Goal: Check status: Check status

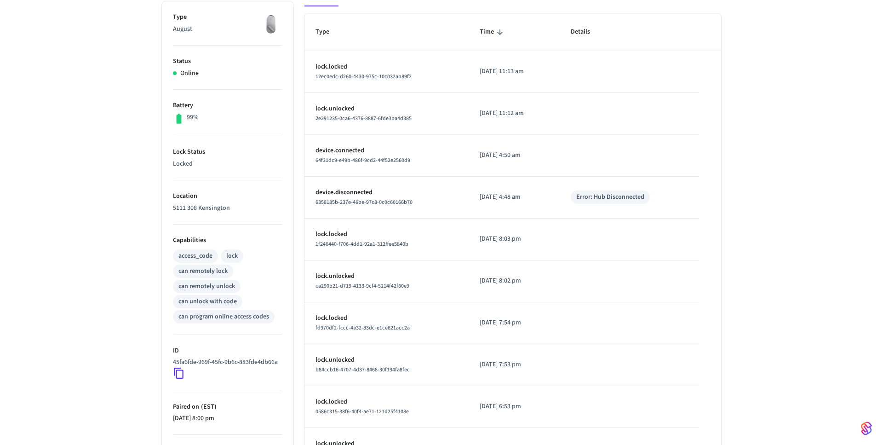
scroll to position [107, 0]
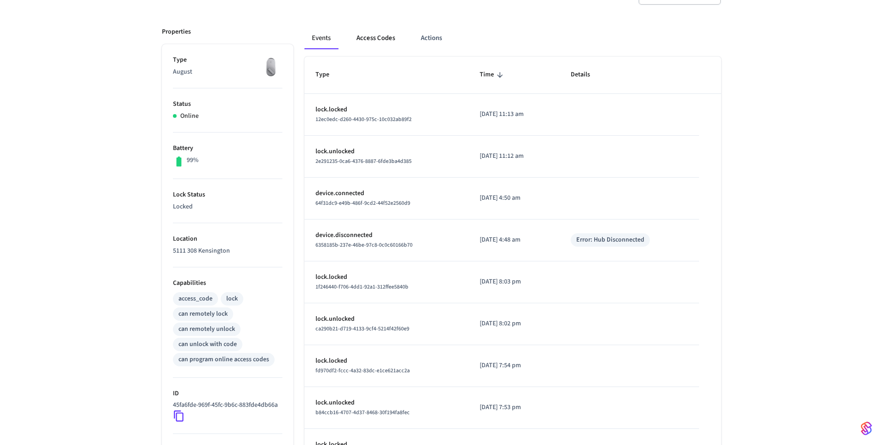
click at [385, 37] on button "Access Codes" at bounding box center [375, 38] width 53 height 22
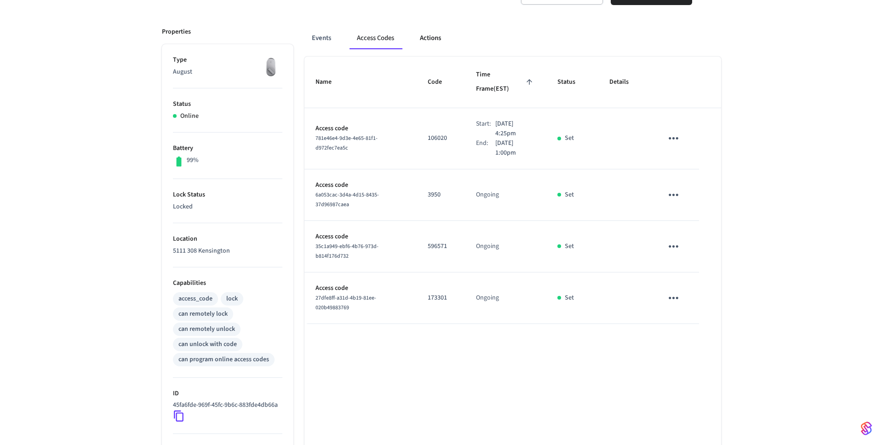
click at [431, 43] on button "Actions" at bounding box center [431, 38] width 36 height 22
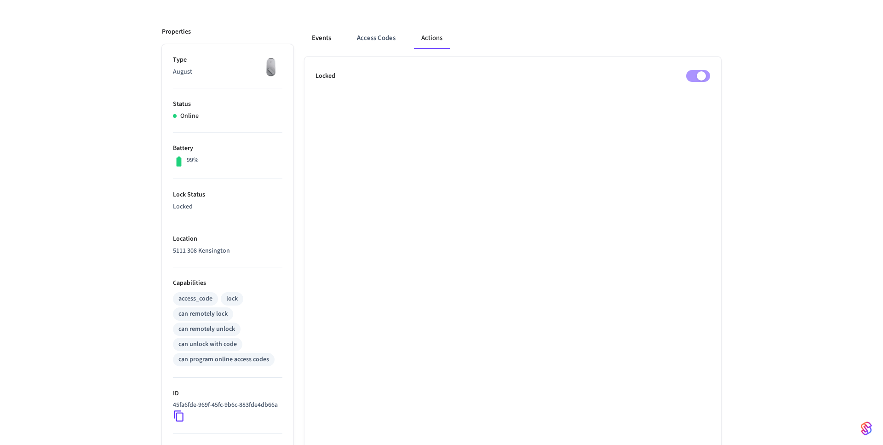
click at [326, 34] on button "Events" at bounding box center [322, 38] width 34 height 22
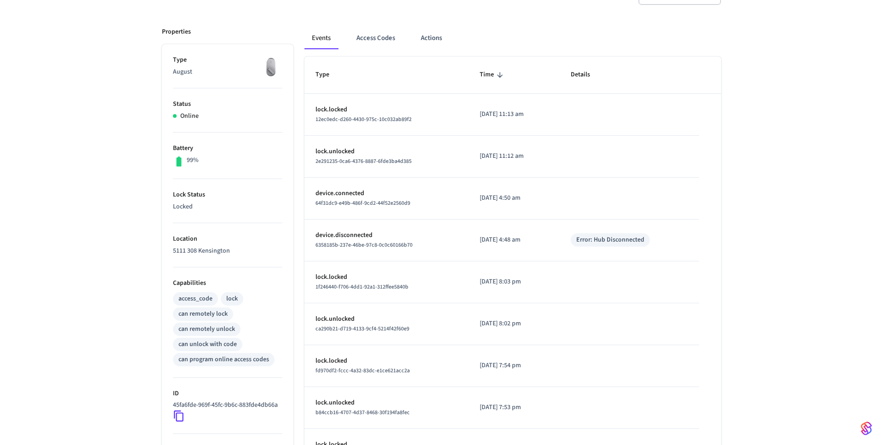
scroll to position [228, 0]
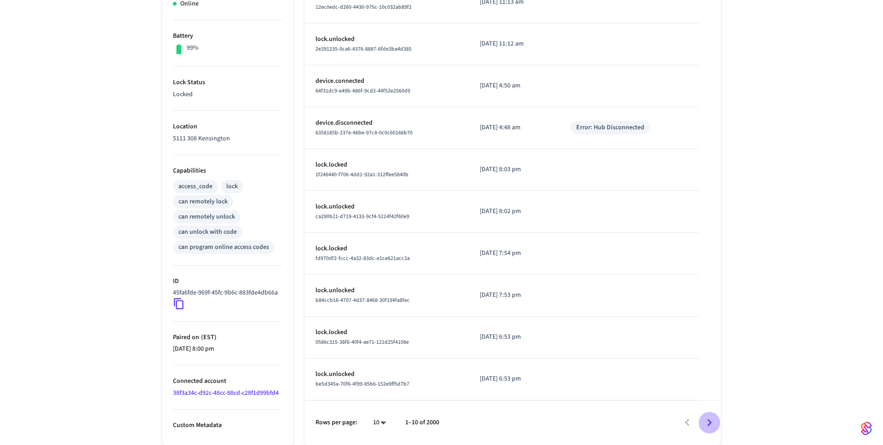
click at [716, 425] on icon "Go to next page" at bounding box center [709, 422] width 14 height 14
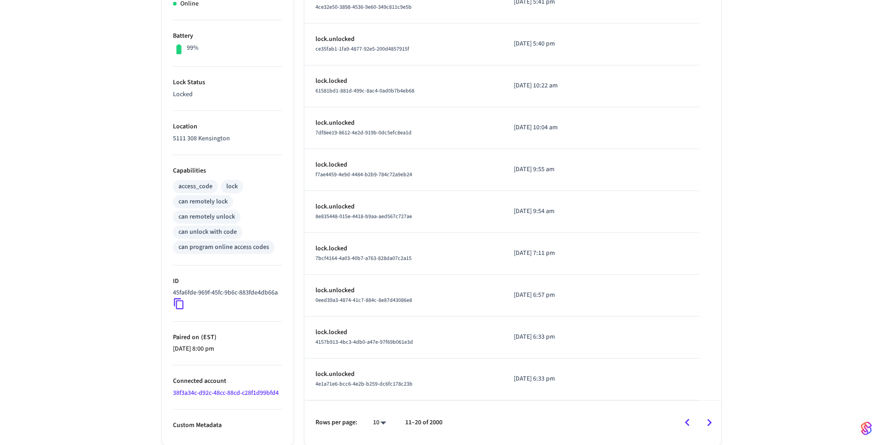
click at [716, 425] on icon "Go to next page" at bounding box center [709, 422] width 14 height 14
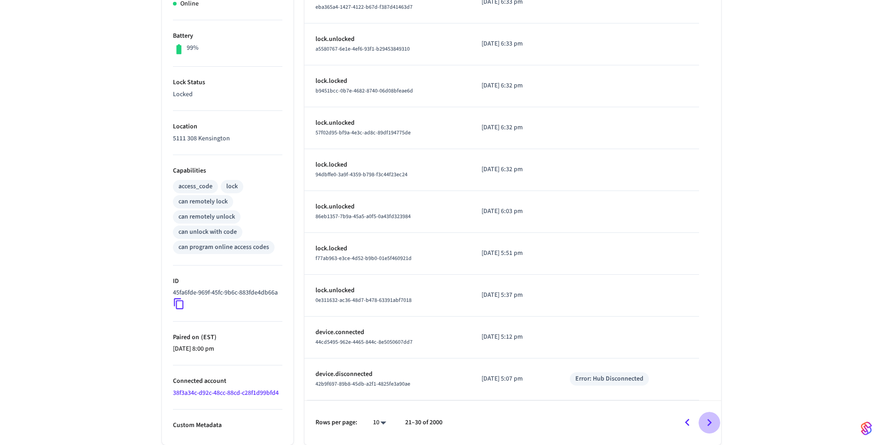
click at [716, 425] on icon "Go to next page" at bounding box center [709, 422] width 14 height 14
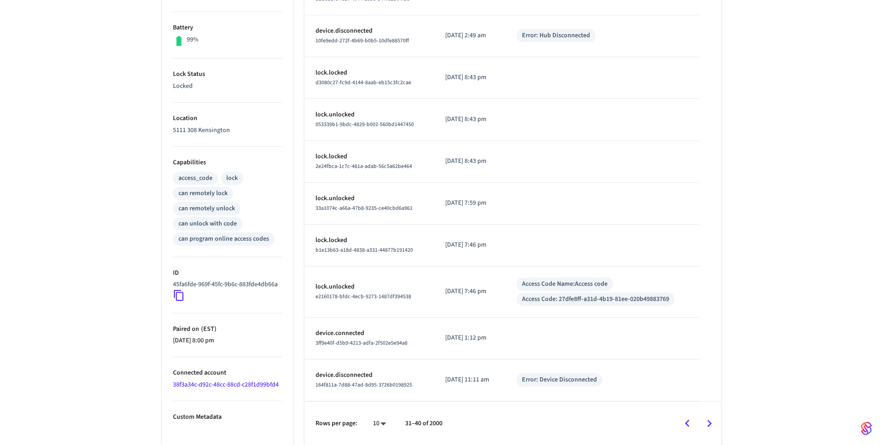
click at [716, 425] on icon "Go to next page" at bounding box center [709, 423] width 14 height 14
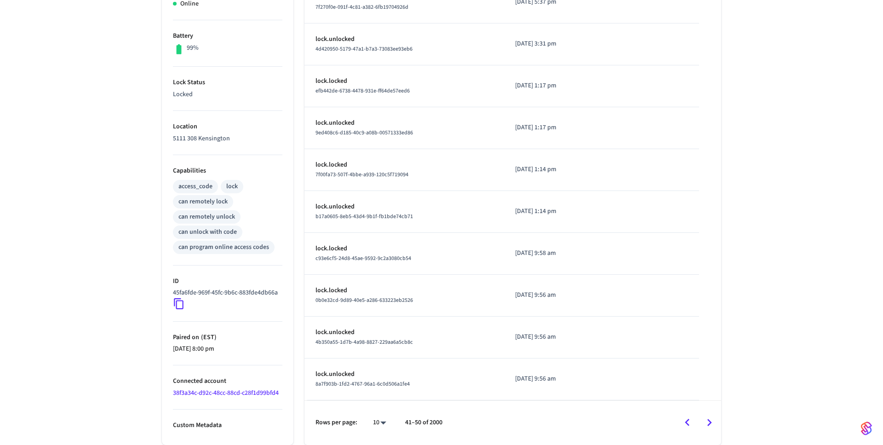
click at [716, 425] on icon "Go to next page" at bounding box center [709, 422] width 14 height 14
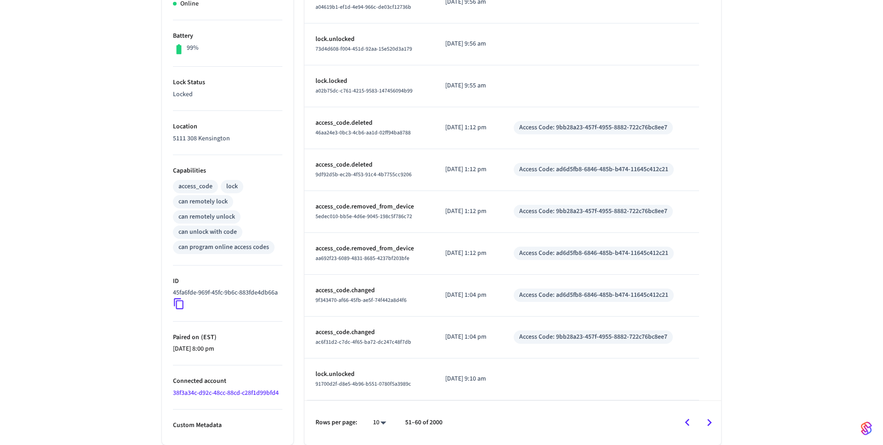
click at [683, 432] on button "Go to previous page" at bounding box center [688, 423] width 22 height 22
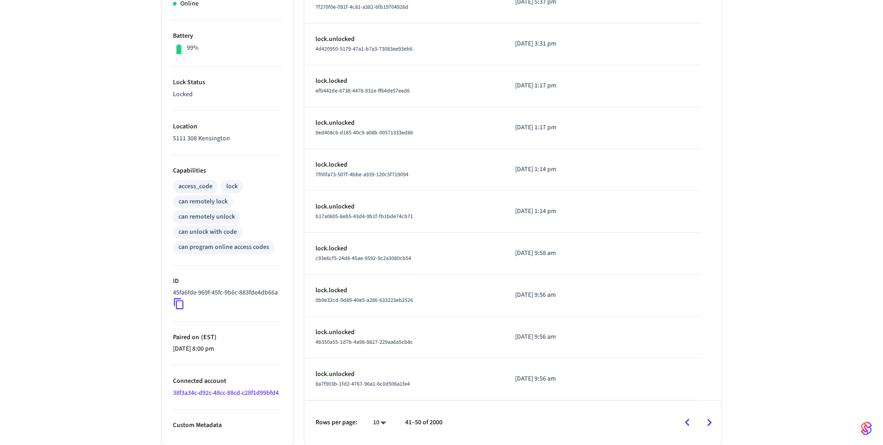
click at [684, 427] on icon "Go to previous page" at bounding box center [687, 422] width 14 height 14
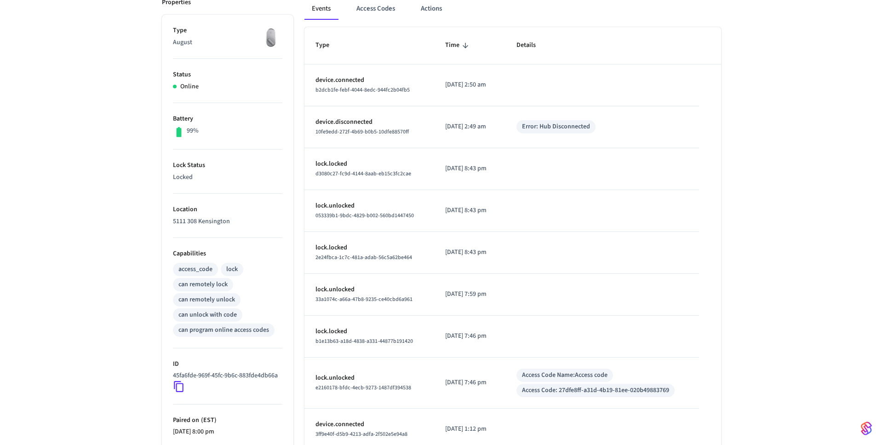
scroll to position [125, 0]
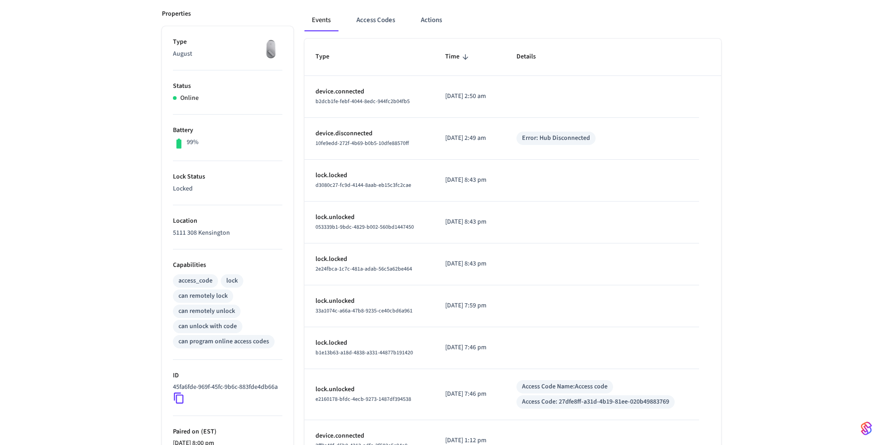
drag, startPoint x: 515, startPoint y: 191, endPoint x: 477, endPoint y: 104, distance: 94.5
click at [477, 104] on tbody "device.connected b2dcb1fe-febf-4044-8edc-944fc2b04fb5 [DATE] 2:50 am device.dis…" at bounding box center [513, 290] width 417 height 428
click at [547, 181] on td "sticky table" at bounding box center [603, 181] width 194 height 42
drag, startPoint x: 534, startPoint y: 146, endPoint x: 590, endPoint y: 147, distance: 56.6
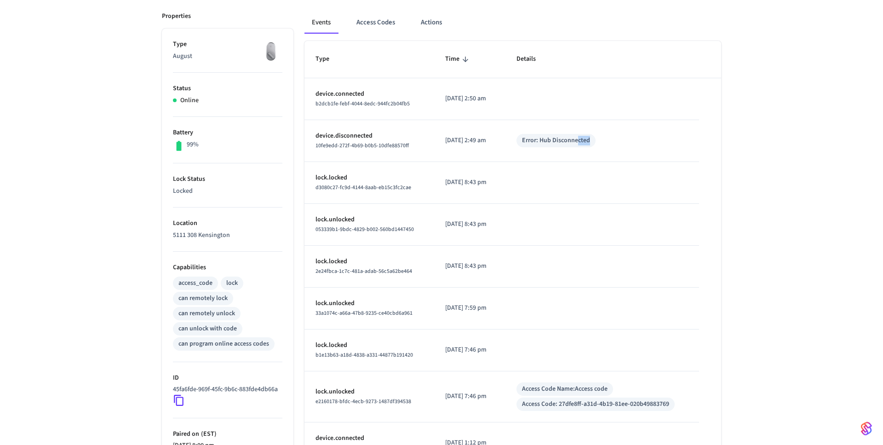
click at [589, 146] on div "Error: Hub Disconnected" at bounding box center [556, 140] width 79 height 13
click at [592, 146] on div "Error: Hub Disconnected" at bounding box center [556, 140] width 79 height 13
drag, startPoint x: 597, startPoint y: 146, endPoint x: 521, endPoint y: 142, distance: 76.5
click at [520, 142] on td "Error: Hub Disconnected" at bounding box center [603, 141] width 194 height 42
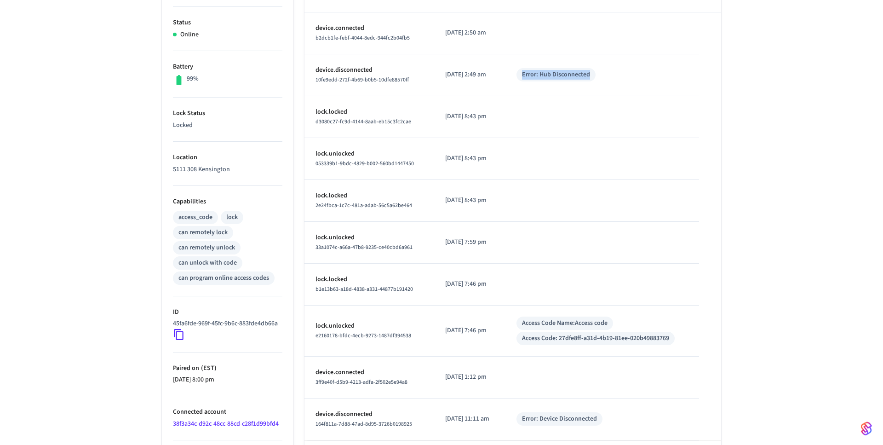
scroll to position [229, 0]
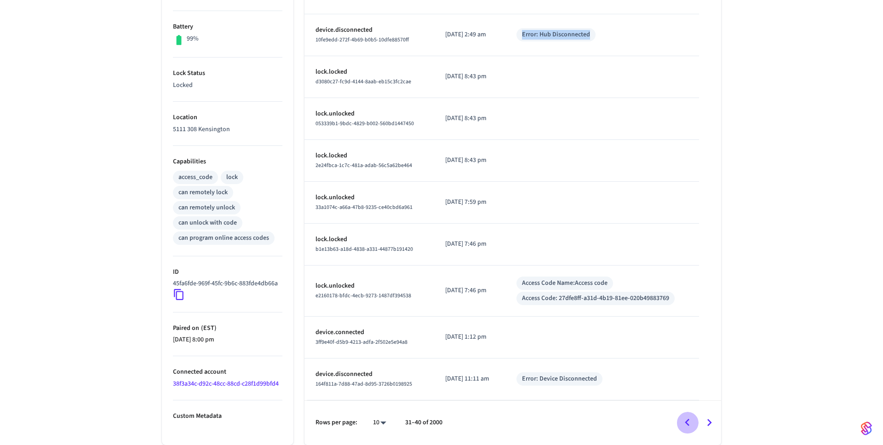
click at [686, 420] on icon "Go to previous page" at bounding box center [687, 422] width 14 height 14
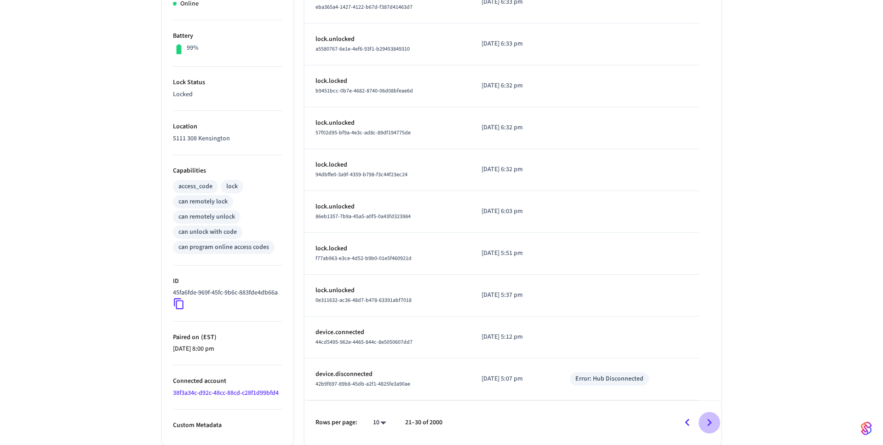
click at [702, 420] on button "Go to next page" at bounding box center [710, 423] width 22 height 22
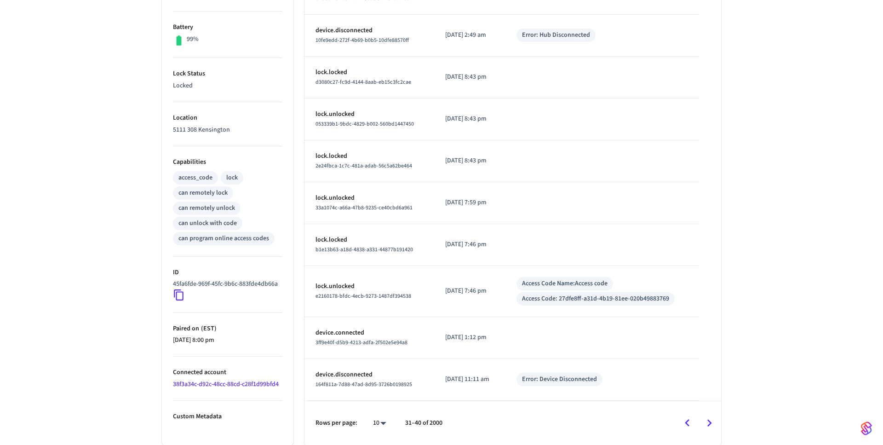
scroll to position [229, 0]
click at [691, 428] on icon "Go to previous page" at bounding box center [687, 422] width 14 height 14
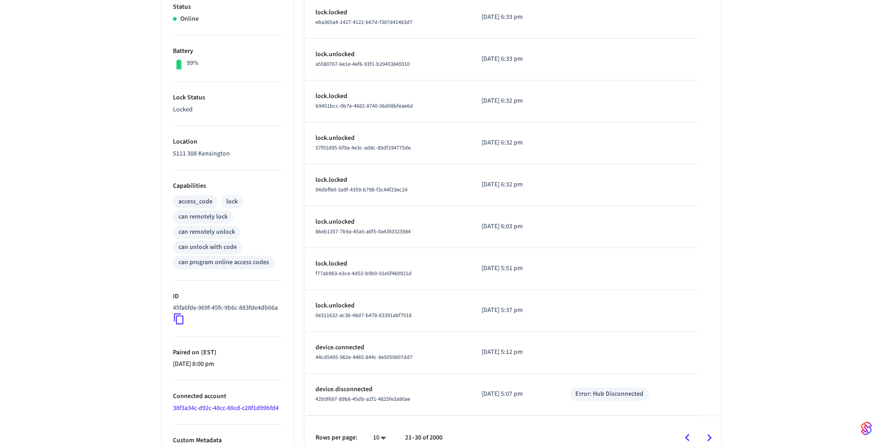
scroll to position [228, 0]
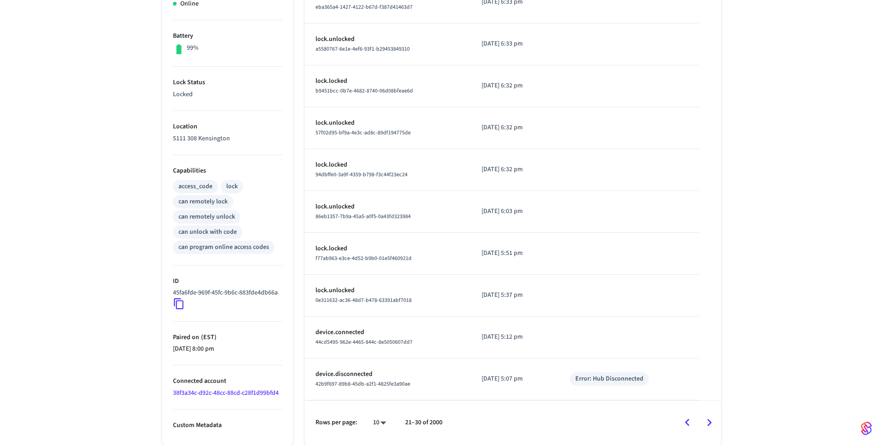
click at [702, 423] on button "Go to next page" at bounding box center [710, 423] width 22 height 22
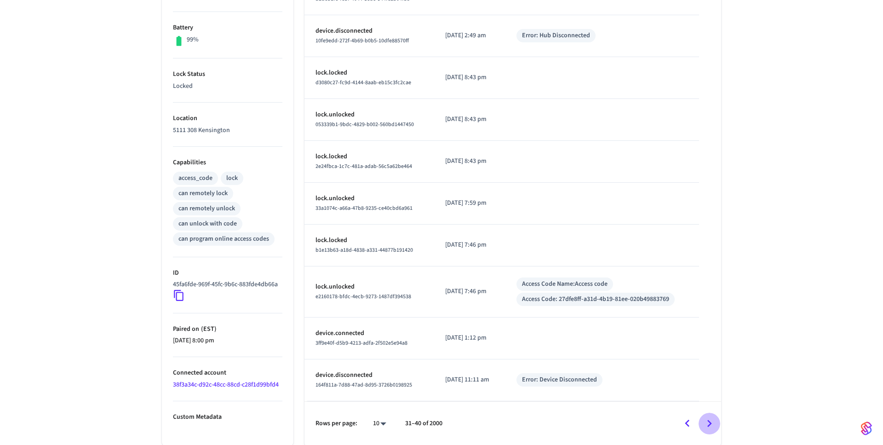
drag, startPoint x: 704, startPoint y: 423, endPoint x: 712, endPoint y: 350, distance: 73.6
click at [712, 351] on div "Type Time Details device.connected b2dcb1fe-febf-4044-8edc-944fc2b04fb5 [DATE] …" at bounding box center [513, 190] width 417 height 509
drag, startPoint x: 602, startPoint y: 378, endPoint x: 490, endPoint y: 378, distance: 111.3
click at [490, 378] on tr "device.disconnected 164f811a-7d88-47ad-8d95-3726b0198925 [DATE] 11:11 am Error:…" at bounding box center [513, 380] width 417 height 42
click at [624, 370] on td "Error: Device Disconnected" at bounding box center [603, 380] width 194 height 42
